Goal: Task Accomplishment & Management: Complete application form

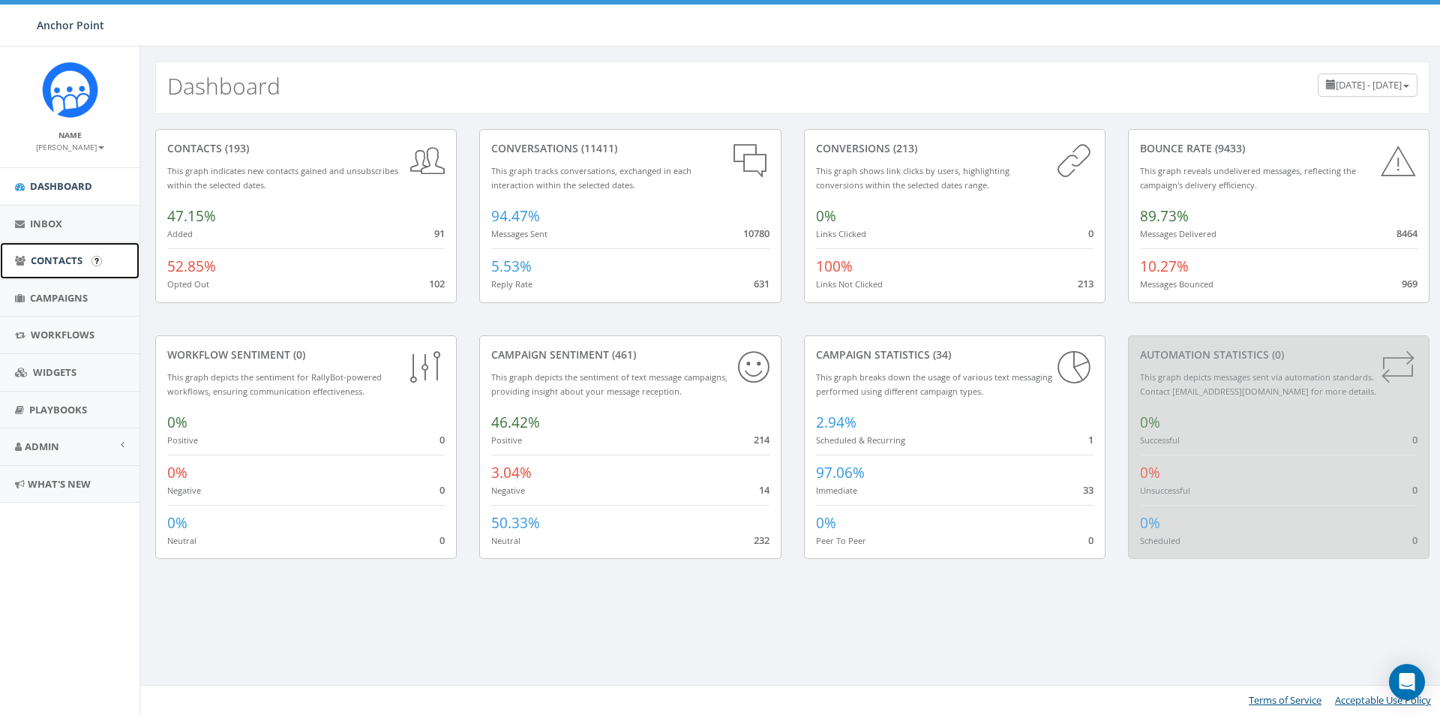
click at [77, 257] on span "Contacts" at bounding box center [57, 261] width 52 height 14
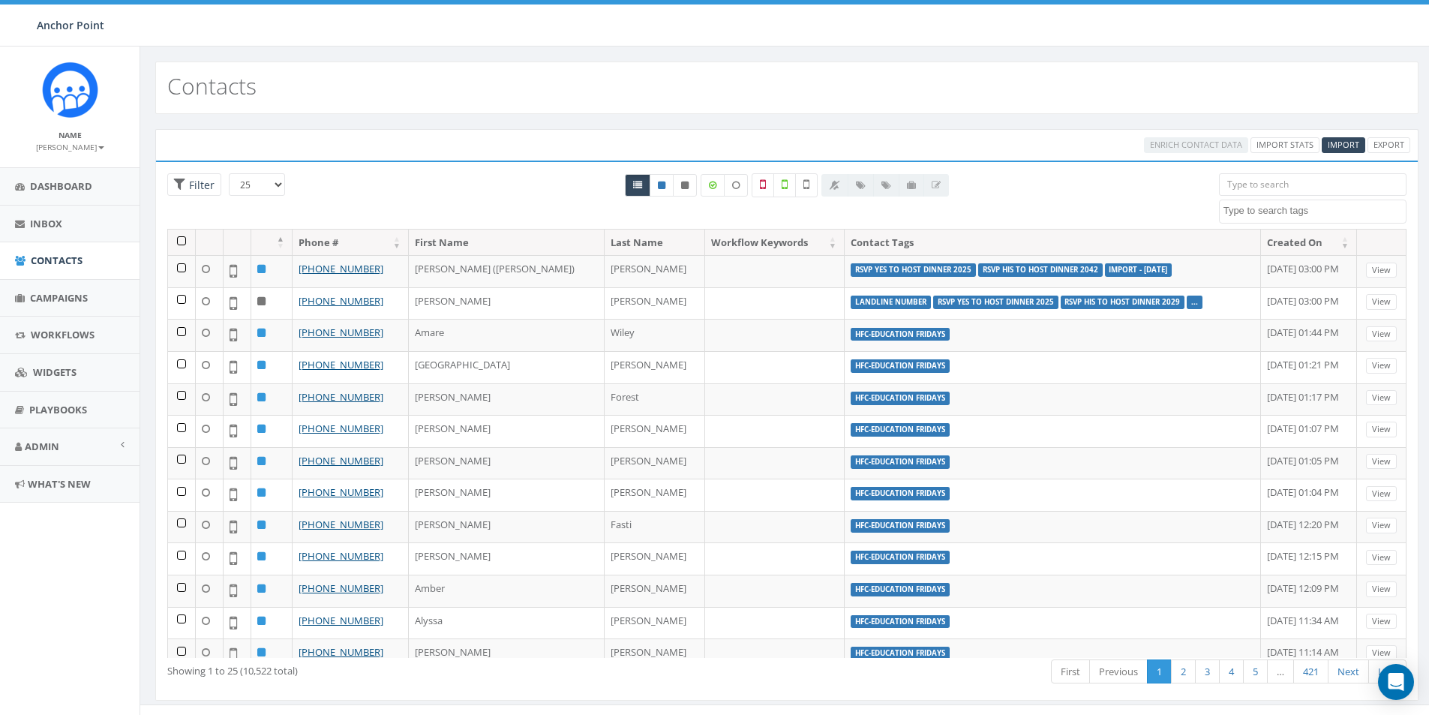
select select
click at [1350, 140] on span "Import" at bounding box center [1344, 144] width 32 height 11
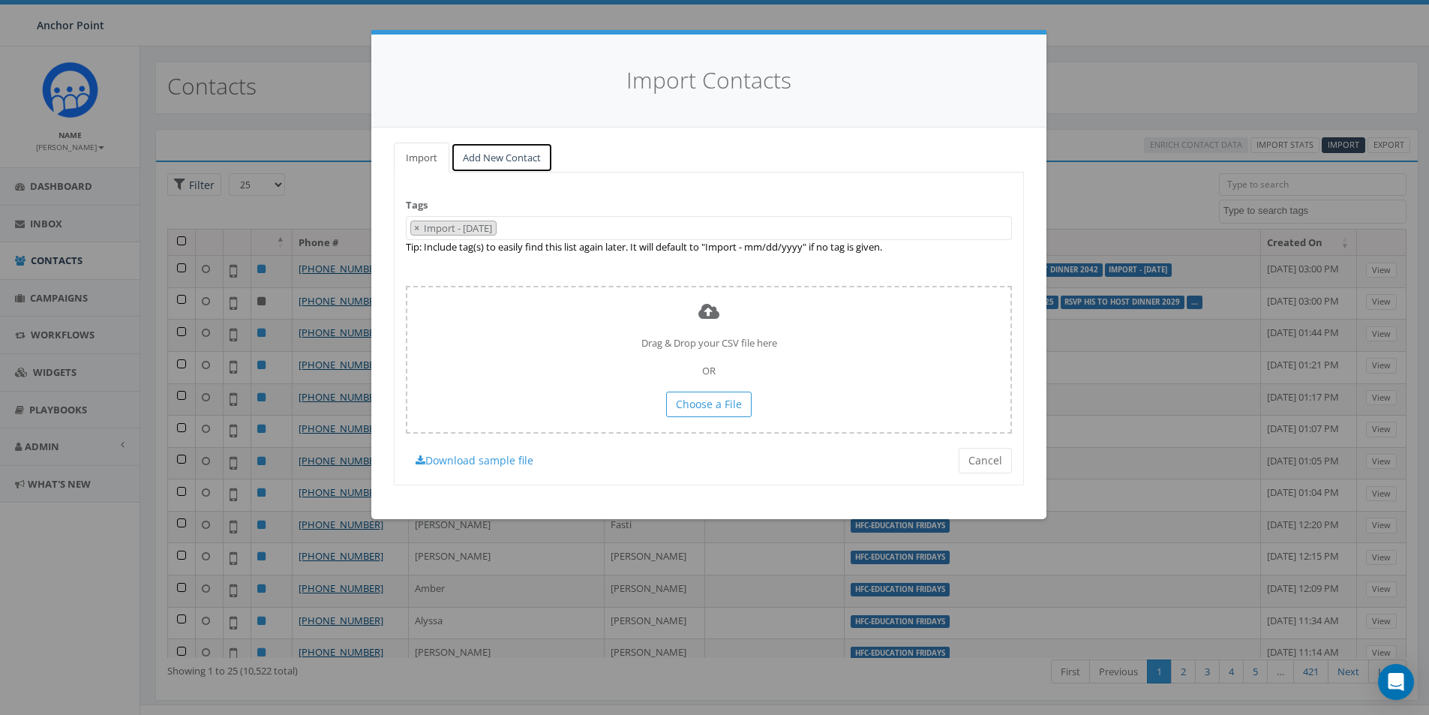
click at [516, 157] on link "Add New Contact" at bounding box center [502, 158] width 102 height 31
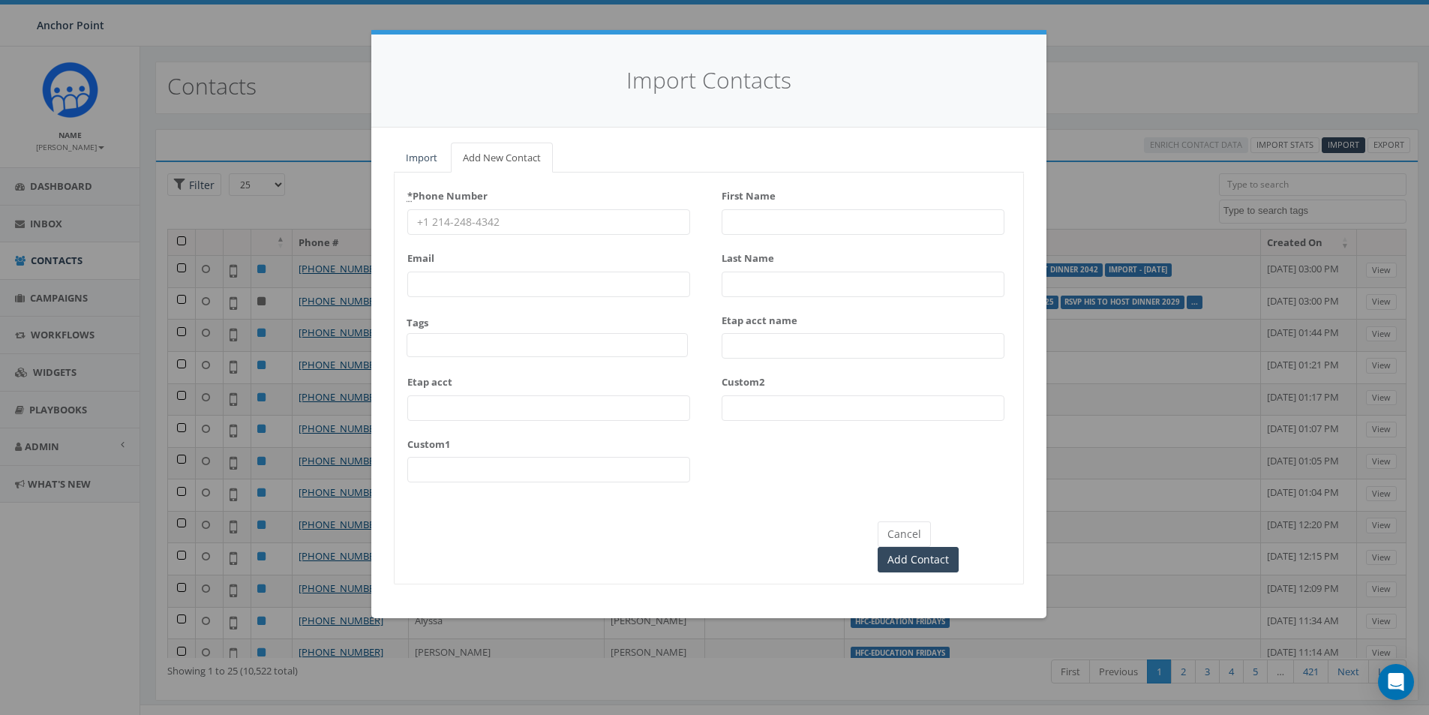
click at [481, 224] on input "* Phone Number" at bounding box center [548, 222] width 283 height 26
type input "281-984-8235"
click at [458, 349] on span at bounding box center [547, 345] width 281 height 24
type textarea "HFC"
select select "HFC-Education Fridays"
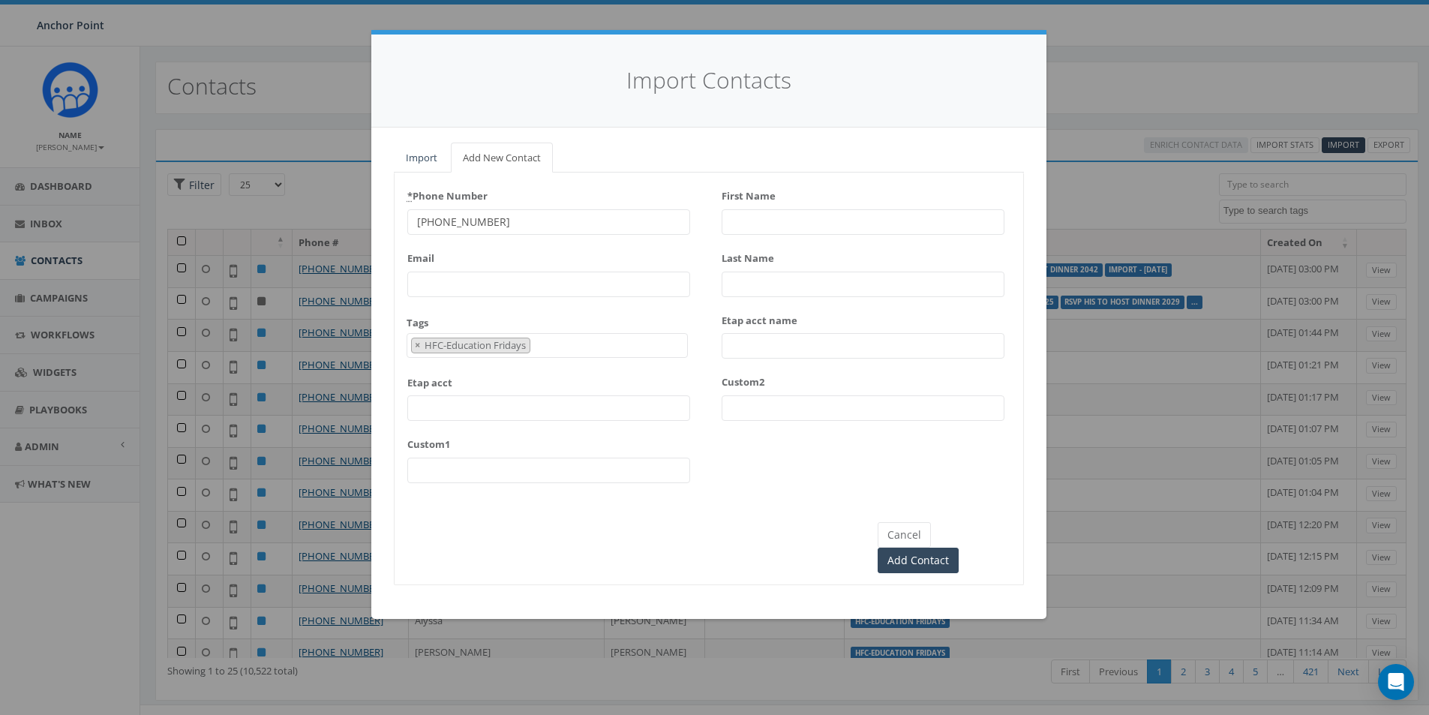
scroll to position [499, 0]
click at [750, 226] on input "First Name" at bounding box center [863, 222] width 283 height 26
type input "Amy"
type input "Torres"
click at [959, 548] on input "Add Contact" at bounding box center [918, 561] width 81 height 26
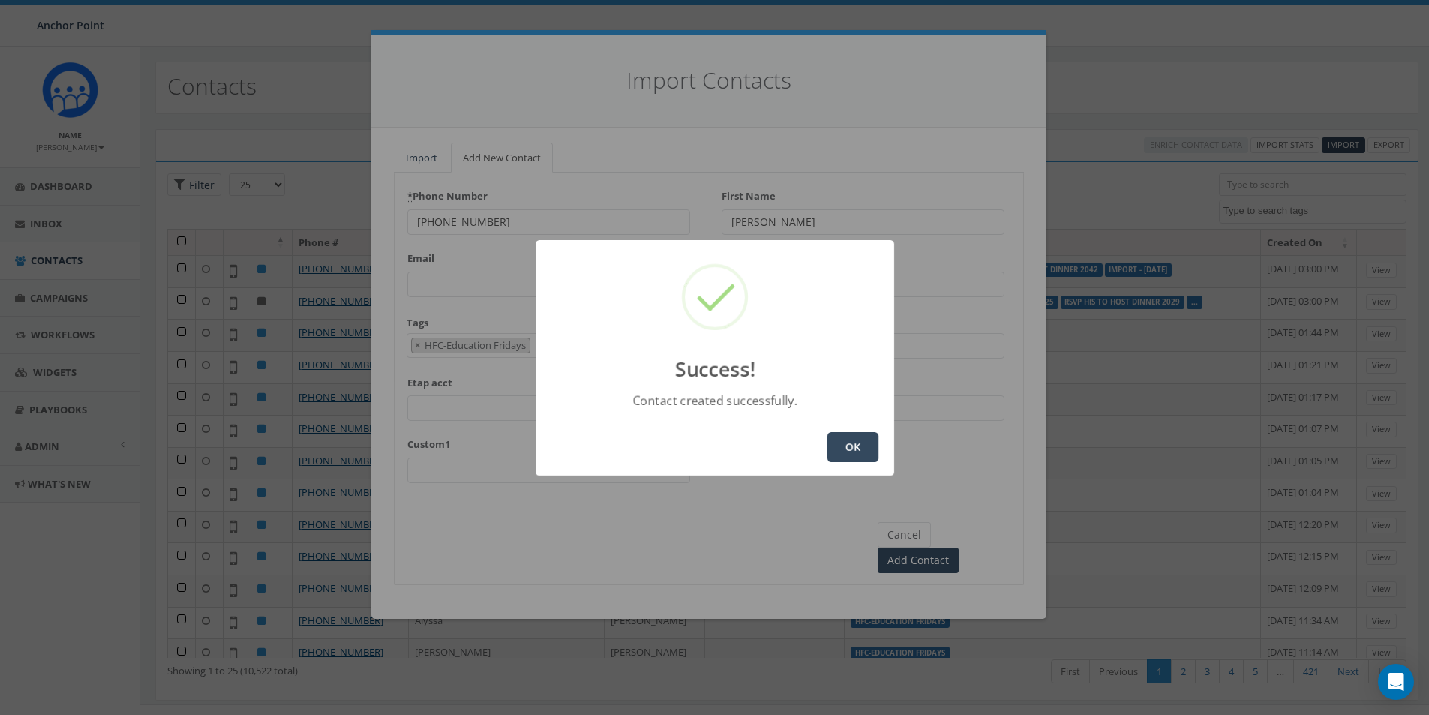
click at [850, 443] on button "OK" at bounding box center [852, 447] width 51 height 30
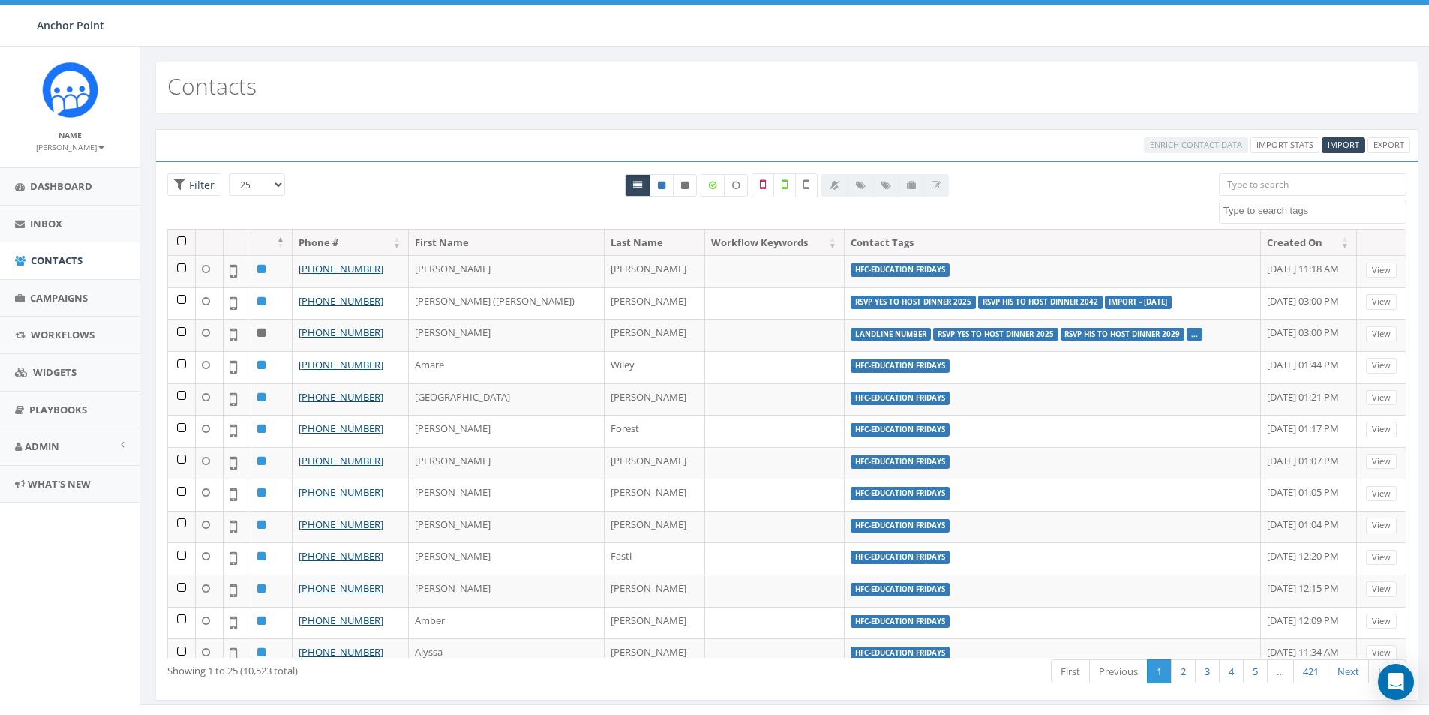
select select
